Goal: Transaction & Acquisition: Purchase product/service

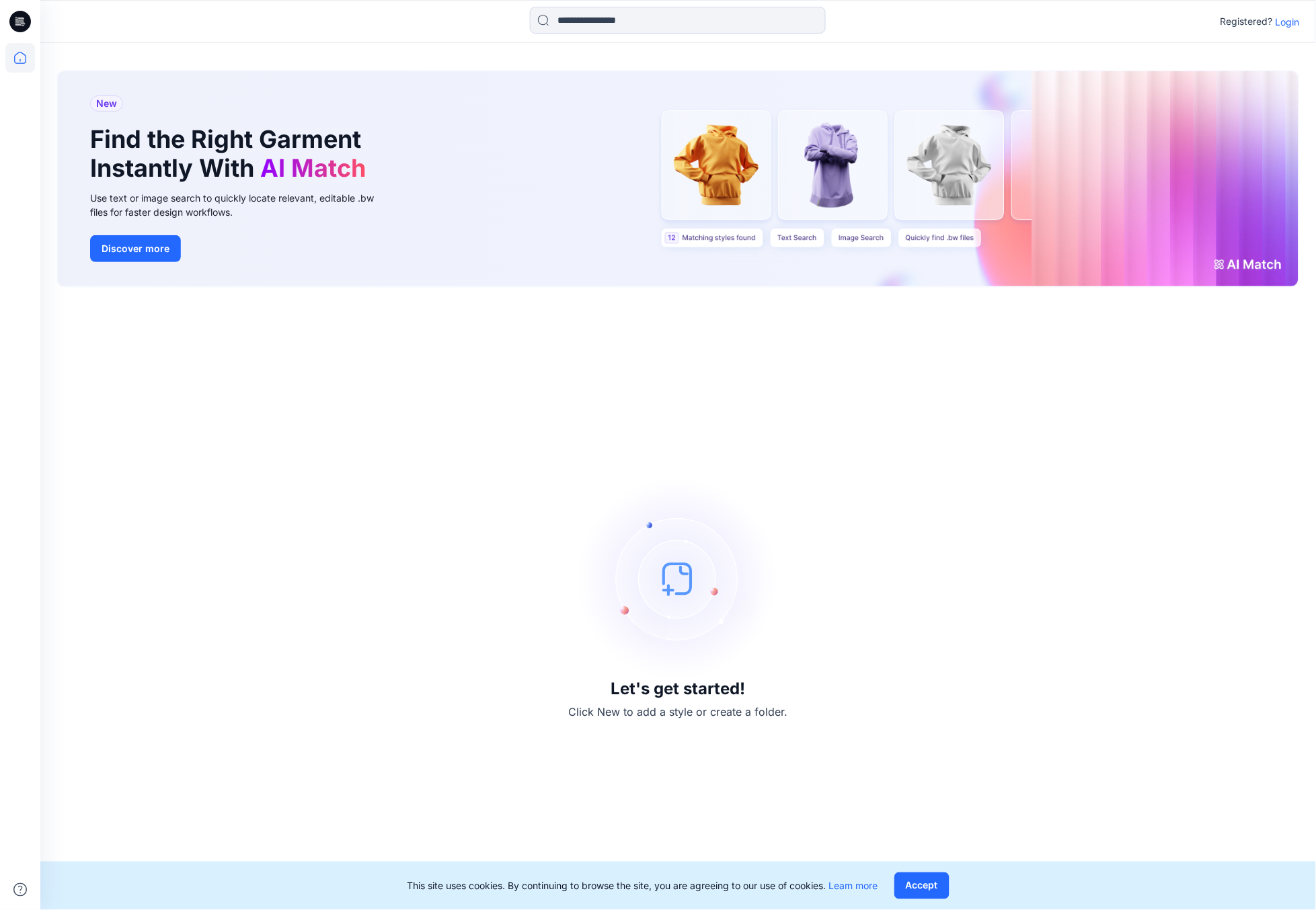
click at [18, 23] on icon at bounding box center [20, 21] width 21 height 21
click at [19, 24] on icon at bounding box center [20, 21] width 21 height 43
click at [21, 21] on icon at bounding box center [20, 21] width 21 height 21
click at [1290, 18] on p "Login" at bounding box center [1288, 21] width 24 height 14
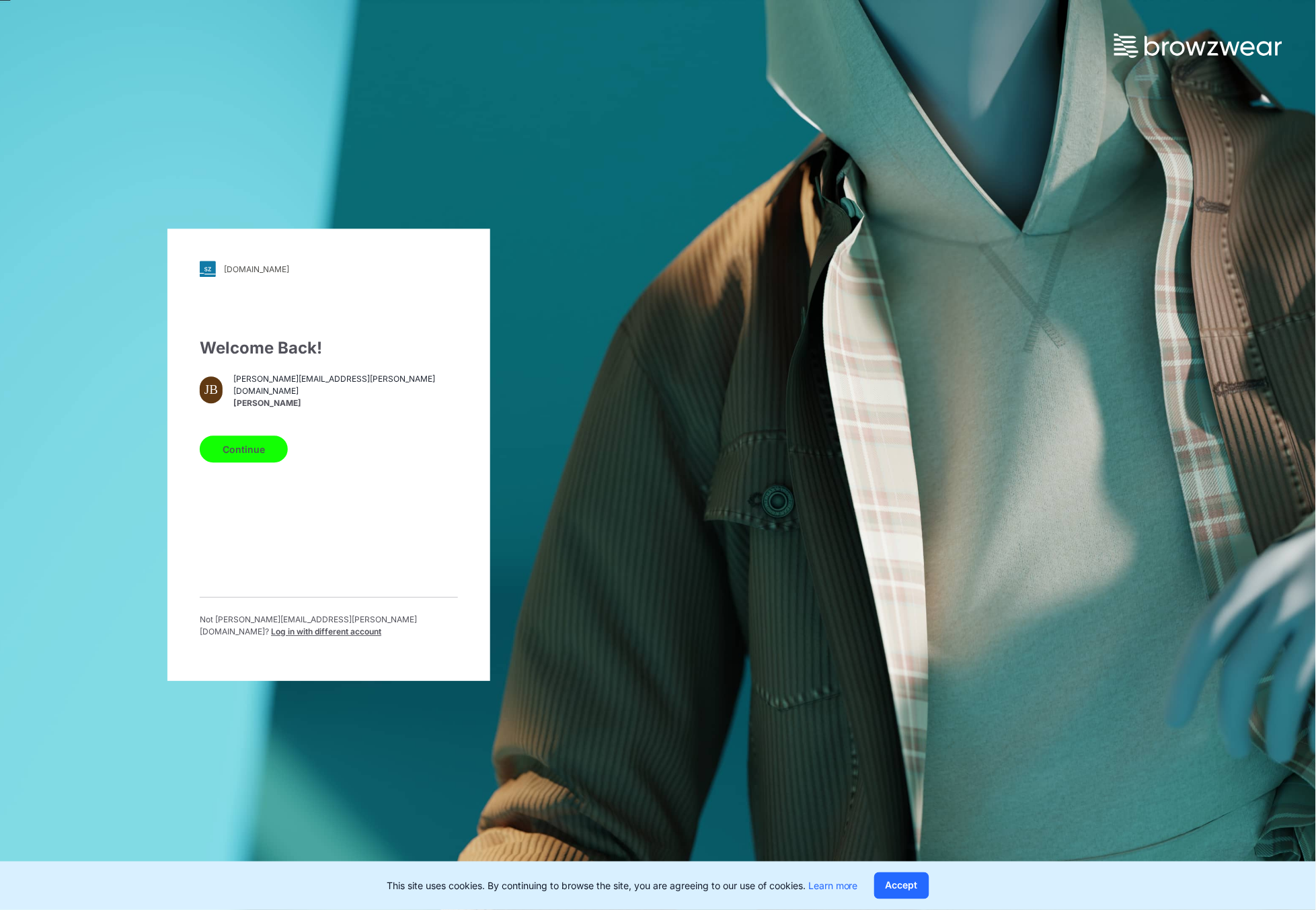
click at [272, 452] on button "Continue" at bounding box center [244, 449] width 88 height 27
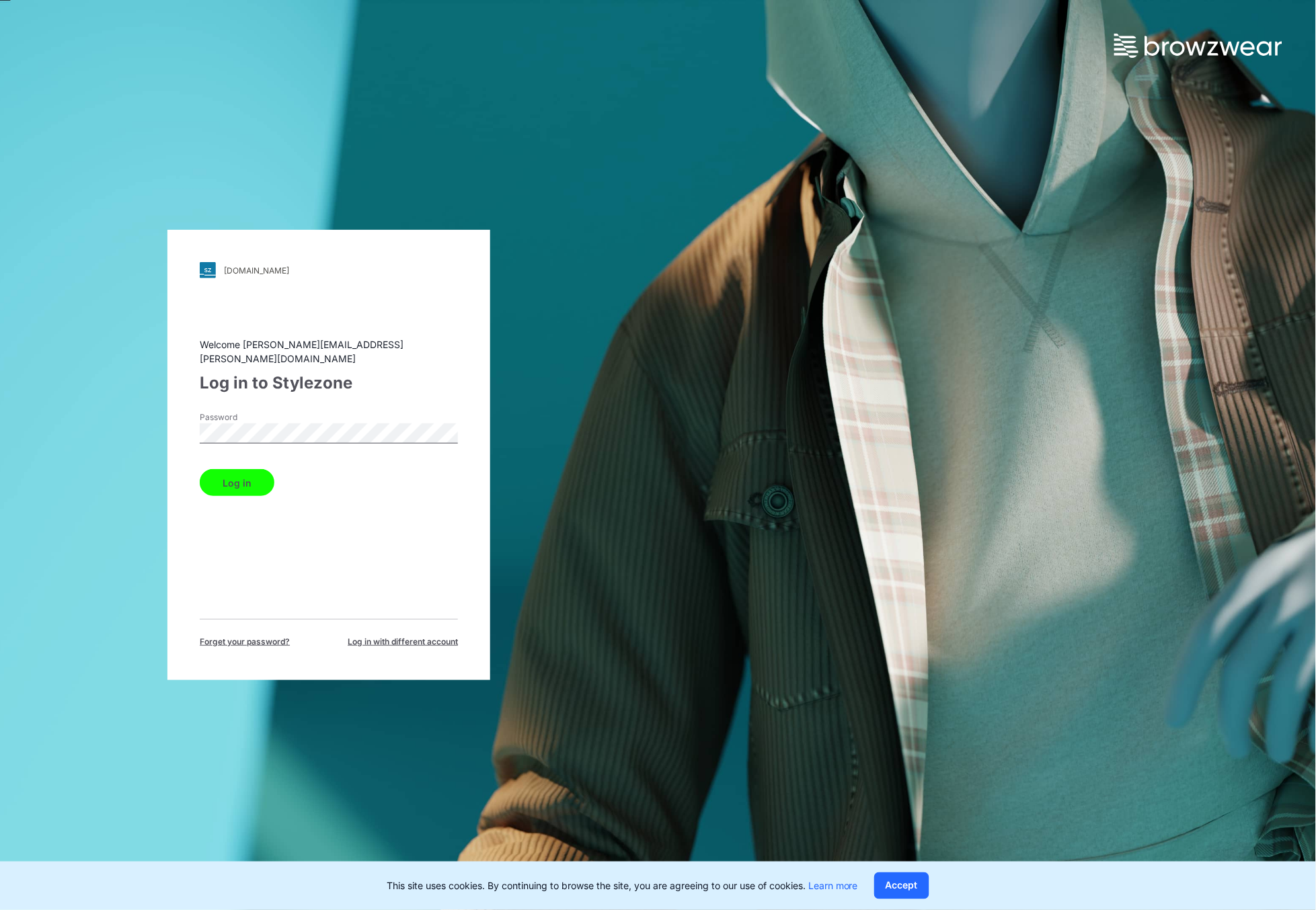
click at [250, 477] on button "Log in" at bounding box center [237, 482] width 75 height 27
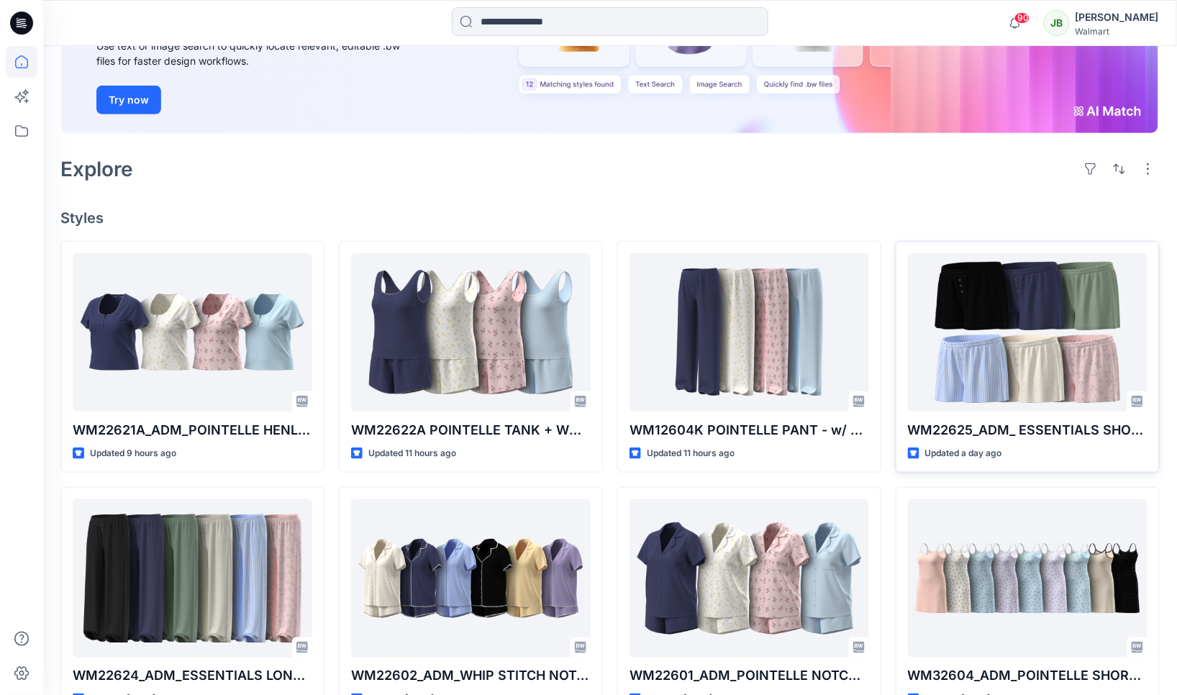
scroll to position [212, 0]
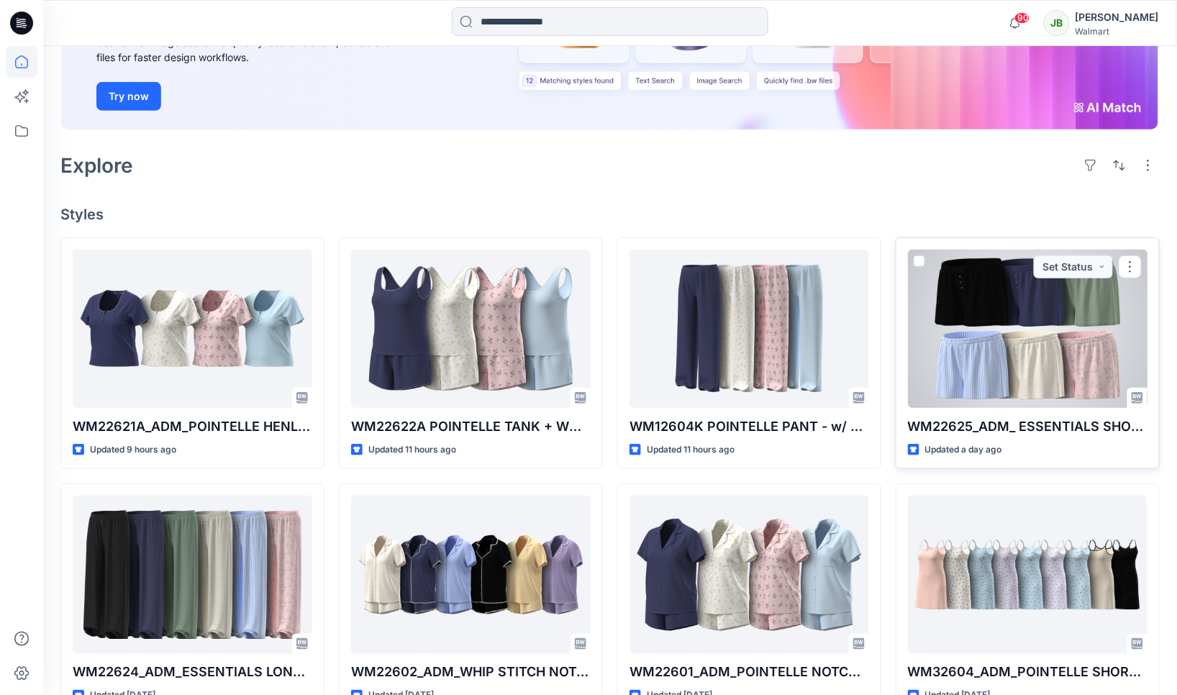
click at [1033, 353] on div at bounding box center [1028, 329] width 240 height 158
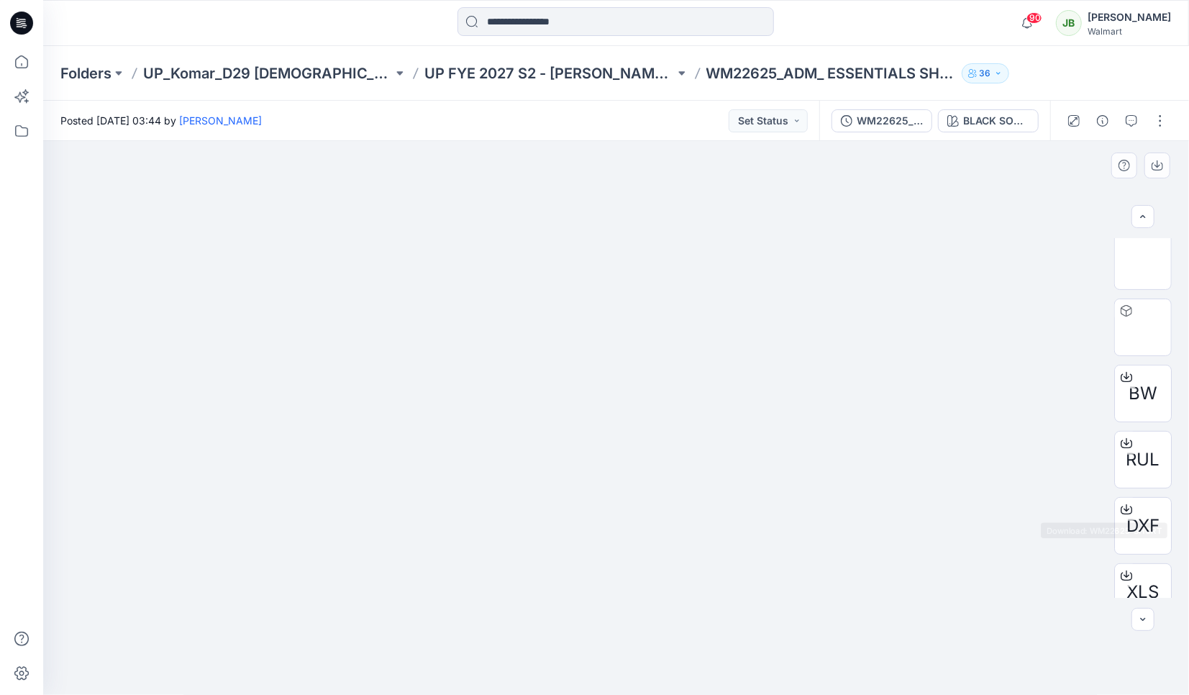
scroll to position [242, 0]
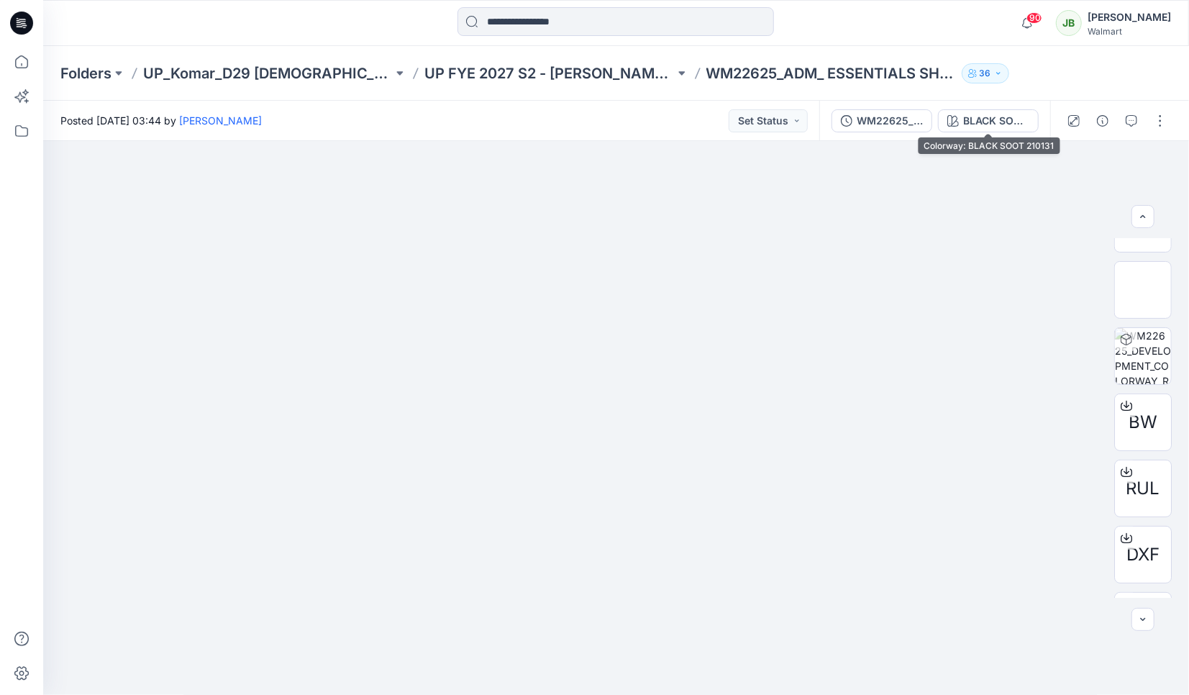
click at [1016, 124] on div "BLACK SOOT 210131" at bounding box center [996, 121] width 66 height 16
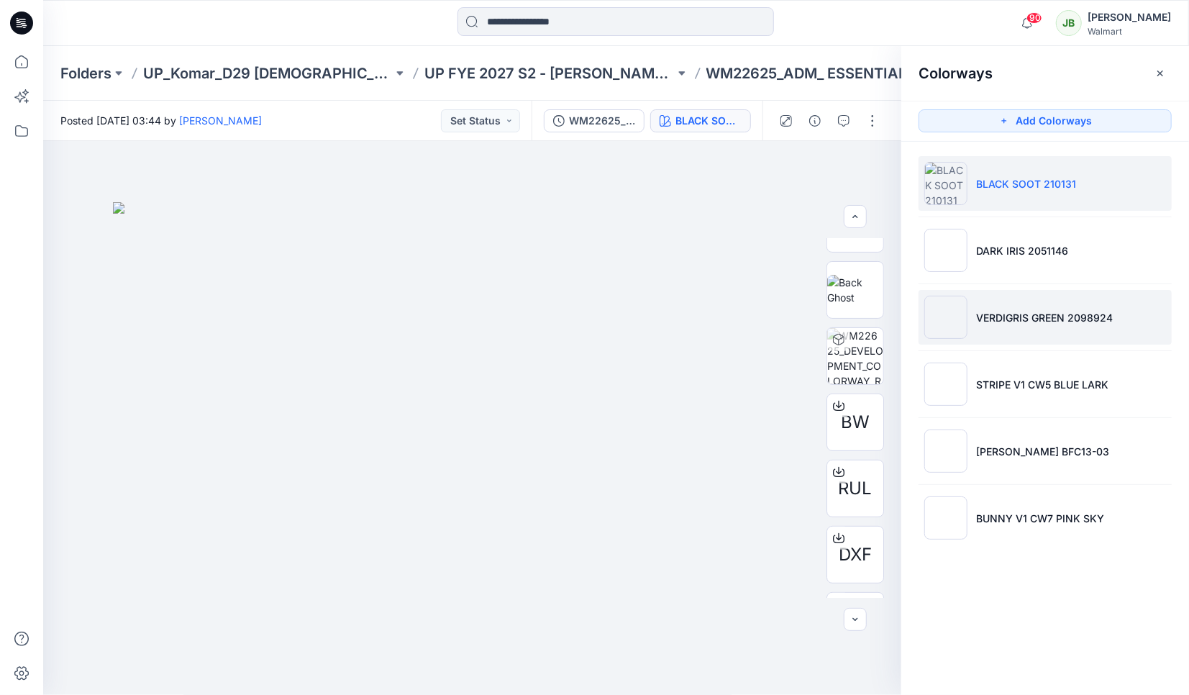
click at [1007, 324] on p "VERDIGRIS GREEN 2098924" at bounding box center [1044, 317] width 137 height 15
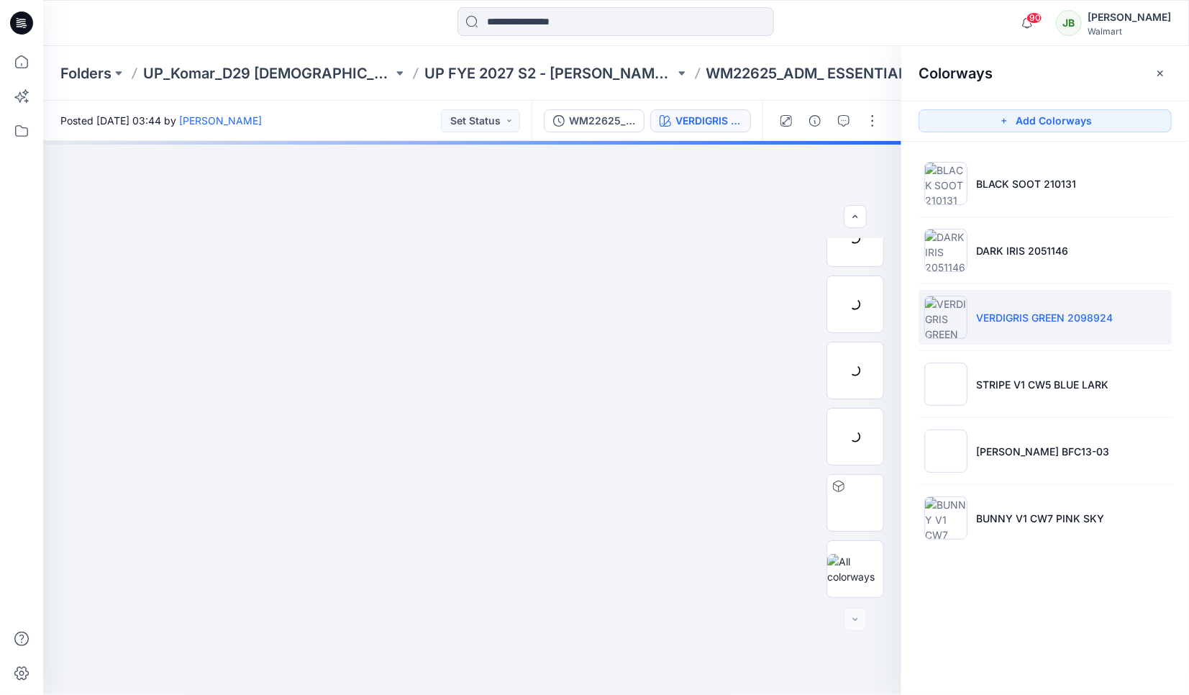
scroll to position [95, 0]
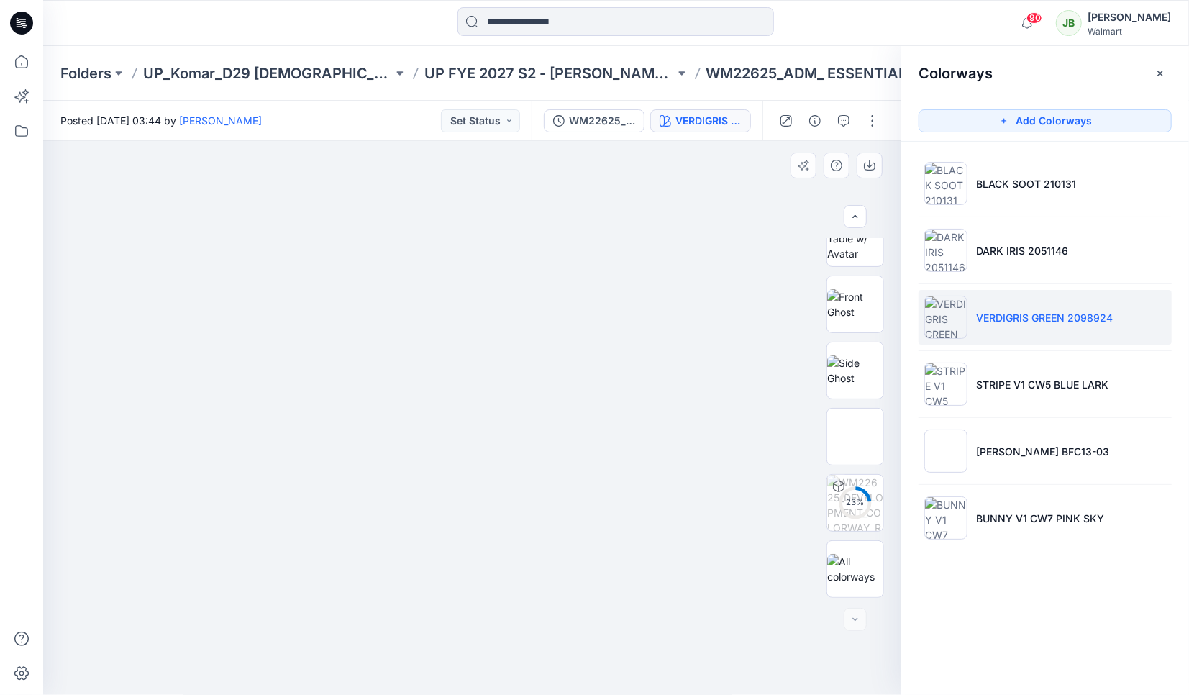
click at [436, 305] on img at bounding box center [472, 305] width 243 height 0
click at [861, 307] on img at bounding box center [855, 304] width 56 height 30
drag, startPoint x: 486, startPoint y: 381, endPoint x: 485, endPoint y: 338, distance: 42.4
click at [487, 337] on img at bounding box center [473, 500] width 272 height 390
click at [507, 365] on img at bounding box center [473, 500] width 272 height 390
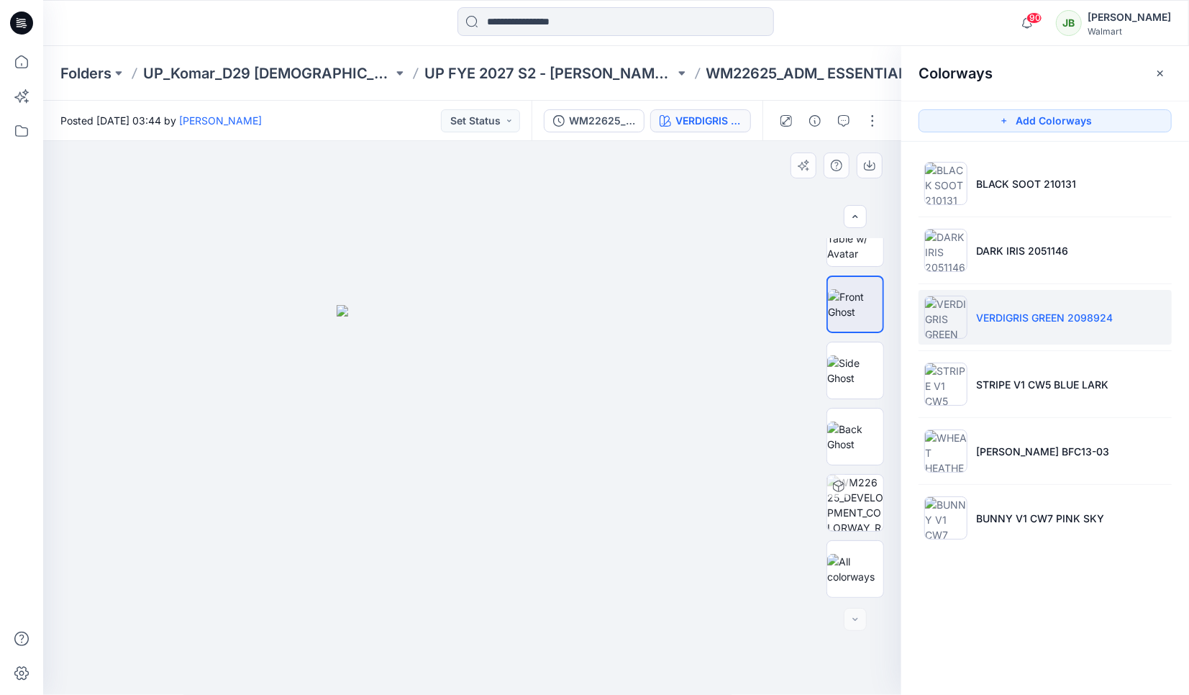
click at [507, 360] on img at bounding box center [473, 500] width 272 height 390
click at [507, 361] on img at bounding box center [473, 500] width 272 height 390
click at [509, 356] on img at bounding box center [473, 500] width 272 height 390
click at [511, 355] on img at bounding box center [473, 500] width 272 height 390
click at [508, 358] on img at bounding box center [473, 500] width 272 height 390
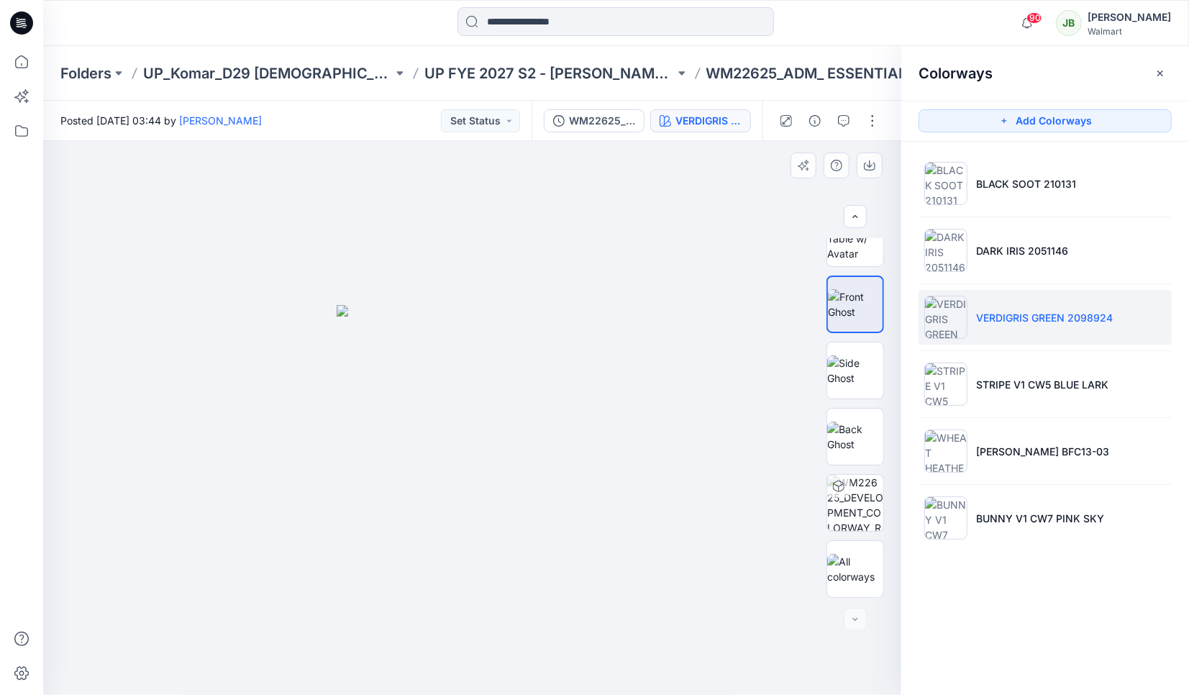
drag, startPoint x: 501, startPoint y: 386, endPoint x: 508, endPoint y: 555, distance: 169.2
click at [509, 553] on div at bounding box center [472, 418] width 858 height 555
drag, startPoint x: 486, startPoint y: 560, endPoint x: 493, endPoint y: 530, distance: 30.5
click at [488, 563] on div at bounding box center [472, 418] width 858 height 555
click at [495, 391] on img at bounding box center [473, 500] width 272 height 390
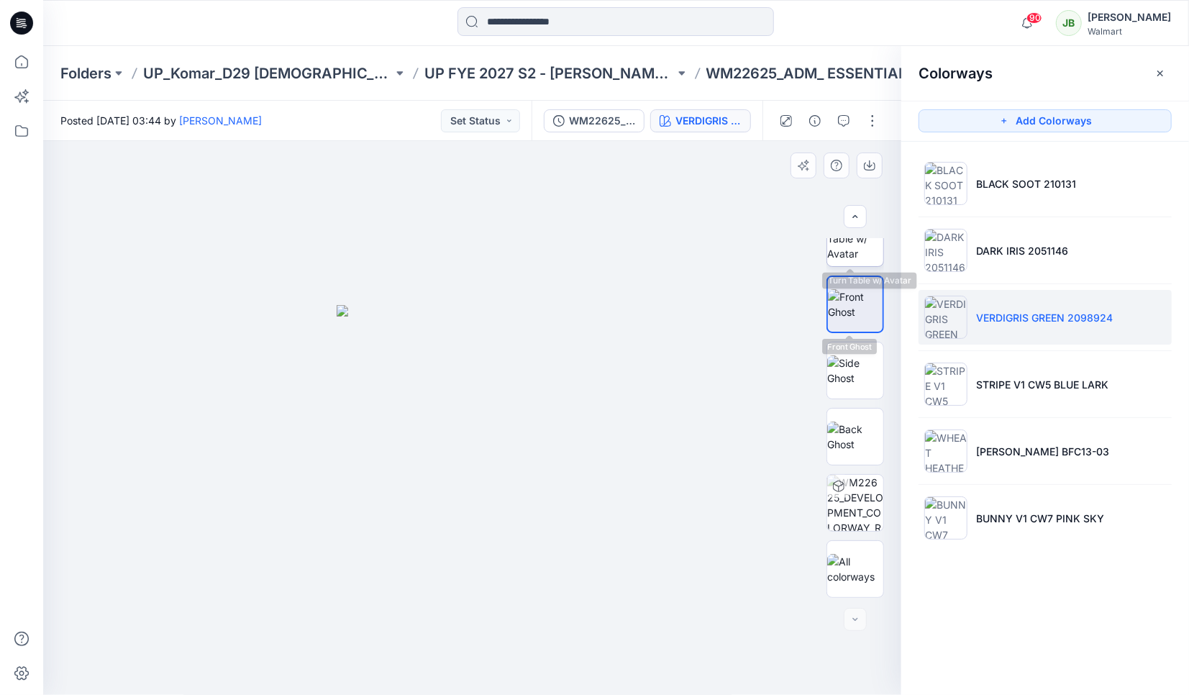
click at [842, 247] on img at bounding box center [855, 238] width 56 height 45
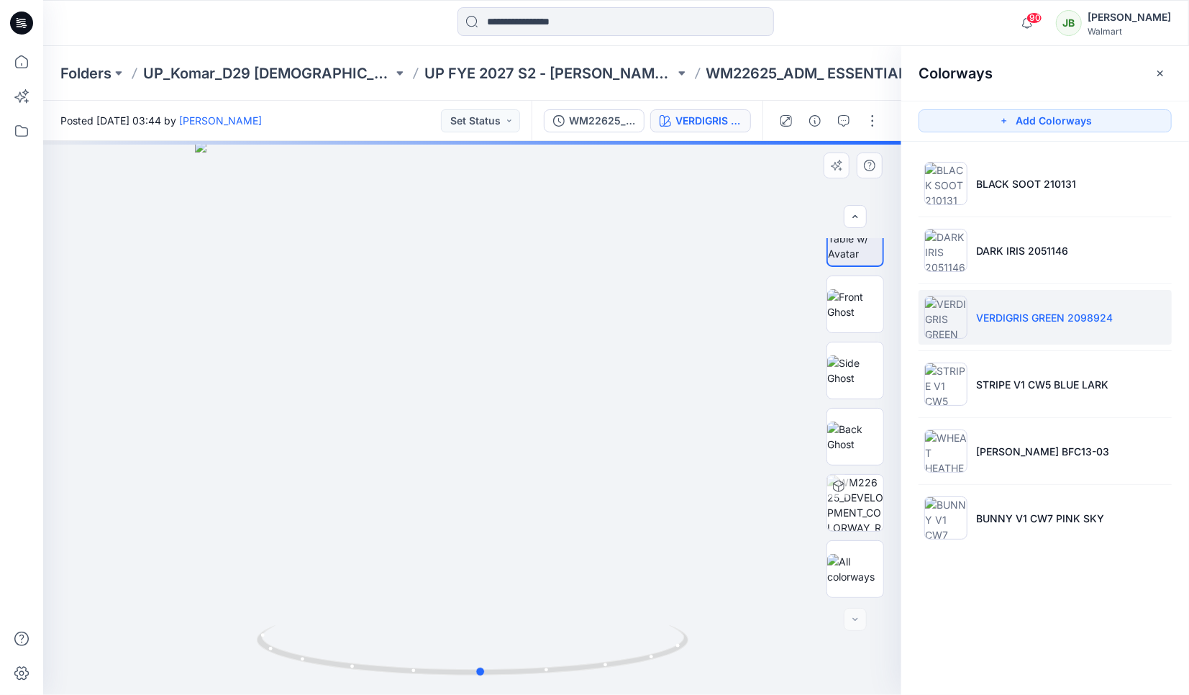
drag, startPoint x: 542, startPoint y: 432, endPoint x: 509, endPoint y: 433, distance: 33.8
click at [548, 376] on div at bounding box center [472, 418] width 858 height 554
drag, startPoint x: 476, startPoint y: 457, endPoint x: 483, endPoint y: 407, distance: 50.2
click at [466, 413] on div at bounding box center [472, 418] width 858 height 554
drag, startPoint x: 493, startPoint y: 392, endPoint x: 493, endPoint y: 544, distance: 151.8
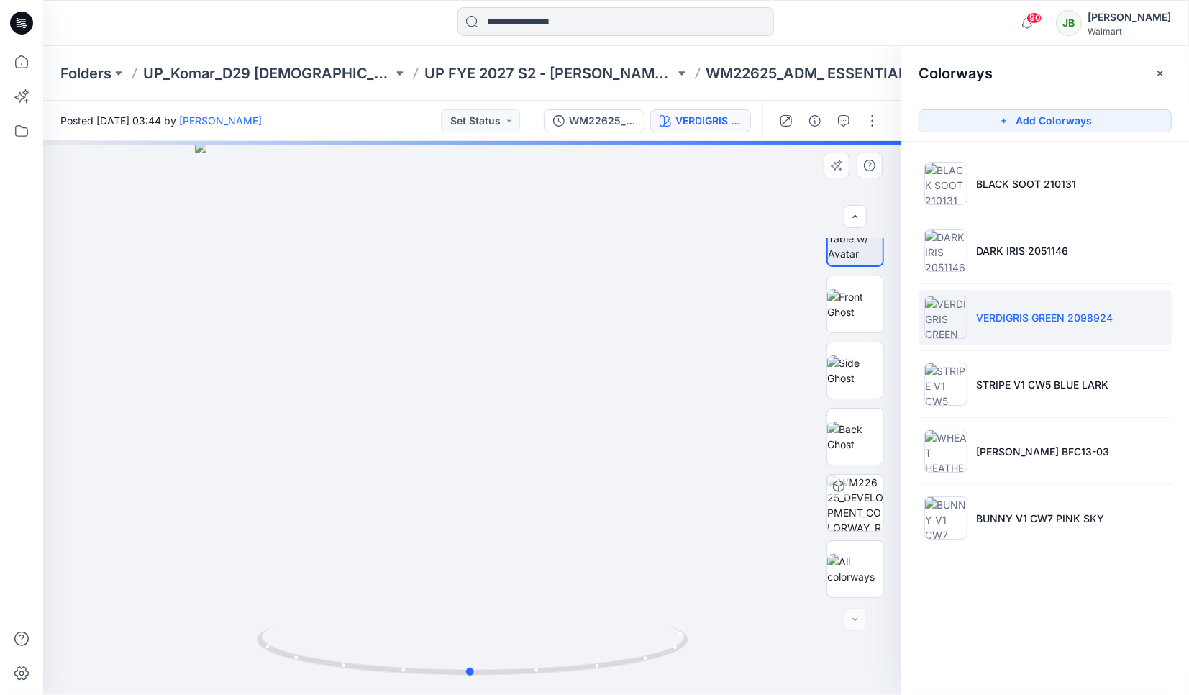
click at [493, 544] on div at bounding box center [472, 418] width 858 height 554
drag, startPoint x: 475, startPoint y: 434, endPoint x: 473, endPoint y: 368, distance: 66.2
click at [474, 386] on div at bounding box center [472, 418] width 858 height 554
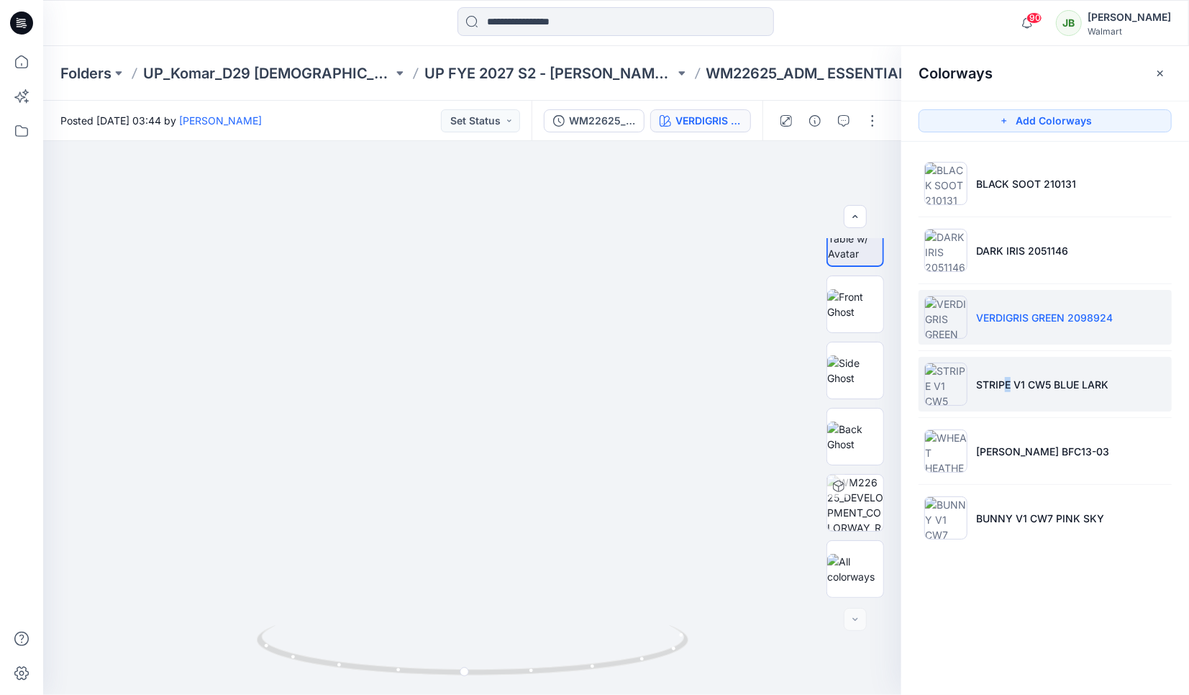
click at [1009, 384] on p "STRIPE V1 CW5 BLUE LARK" at bounding box center [1042, 384] width 132 height 15
